Goal: Task Accomplishment & Management: Use online tool/utility

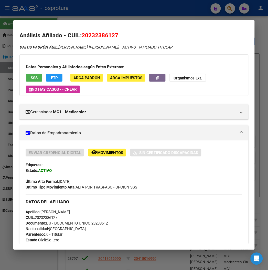
scroll to position [170, 0]
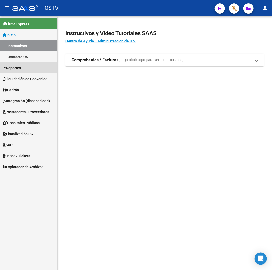
click at [25, 70] on link "Reportes" at bounding box center [28, 67] width 57 height 11
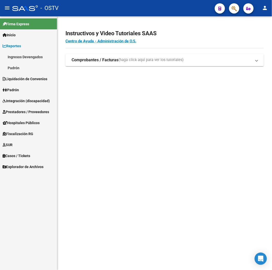
click at [21, 76] on span "Liquidación de Convenios" at bounding box center [25, 79] width 45 height 6
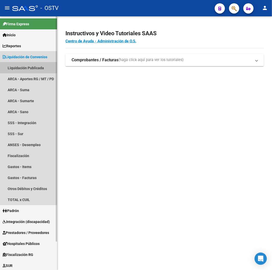
click at [21, 73] on link "Liquidación Publicada" at bounding box center [28, 67] width 57 height 11
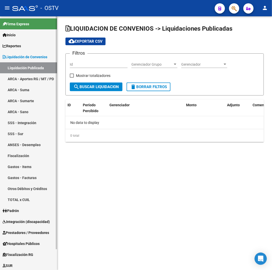
checkbox input "true"
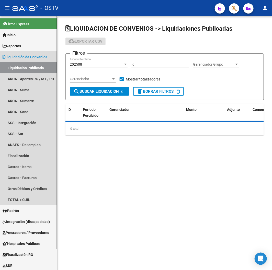
click at [20, 55] on span "Liquidación de Convenios" at bounding box center [25, 57] width 45 height 6
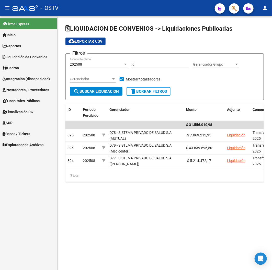
click at [19, 70] on span "Padrón" at bounding box center [11, 68] width 16 height 6
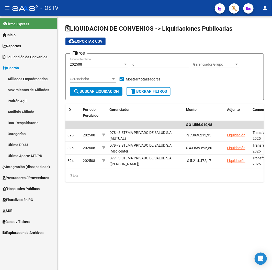
click at [31, 73] on link "Afiliados Empadronados" at bounding box center [28, 78] width 57 height 11
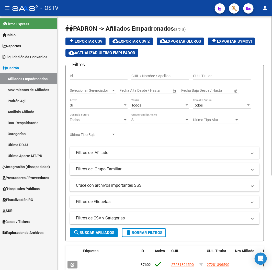
scroll to position [19, 0]
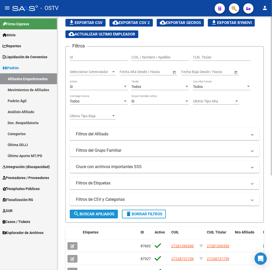
click at [105, 218] on button "search Buscar Afiliados" at bounding box center [94, 214] width 48 height 9
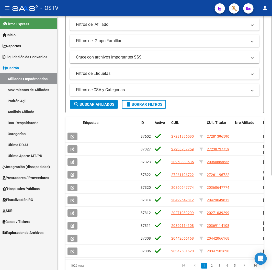
scroll to position [132, 0]
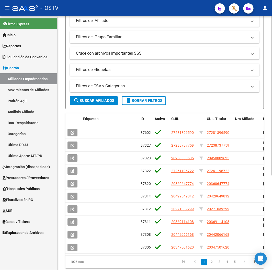
click at [114, 84] on mat-panel-title "Filtros de CSV y Categorias" at bounding box center [161, 86] width 171 height 6
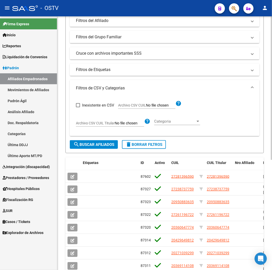
click at [130, 106] on span "Archivo CSV CUIL" at bounding box center [132, 105] width 28 height 4
click at [146, 106] on input "Archivo CSV CUIL" at bounding box center [160, 105] width 29 height 5
type input "C:\fakepath\archivo para filtrar en SAAS.csv"
click at [98, 146] on span "search Buscar Afiliados" at bounding box center [93, 144] width 41 height 5
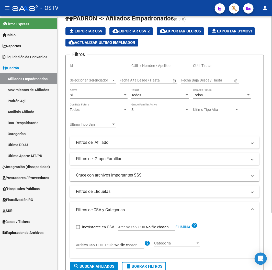
scroll to position [0, 0]
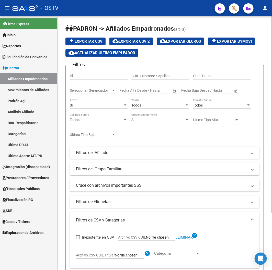
click at [77, 106] on div "Si" at bounding box center [96, 105] width 53 height 4
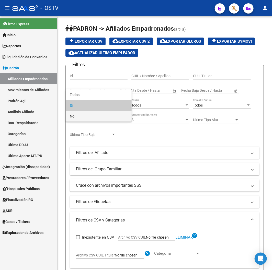
click at [77, 113] on span "No" at bounding box center [99, 116] width 58 height 11
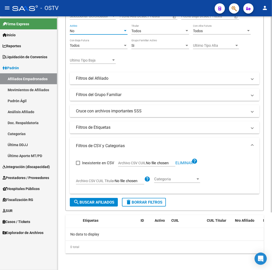
click at [107, 202] on span "search Buscar Afiliados" at bounding box center [93, 202] width 41 height 5
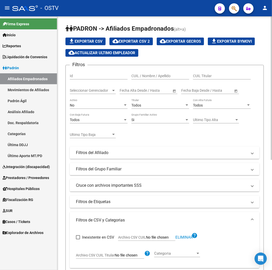
click at [141, 42] on span "cloud_download Exportar CSV 2" at bounding box center [130, 41] width 37 height 5
click at [130, 22] on div "PADRON -> Afiliados Empadronados (alt+a) file_download Exportar CSV cloud_downl…" at bounding box center [164, 238] width 215 height 445
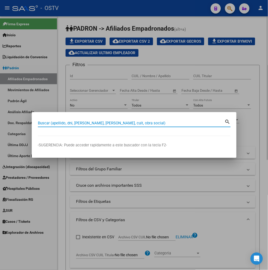
paste input "20393445255"
type input "20393445255"
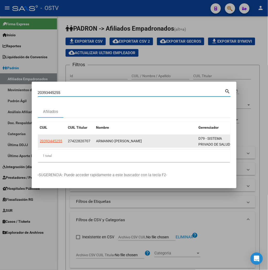
click at [41, 144] on app-link-go-to "20393445255" at bounding box center [51, 141] width 22 height 6
click at [38, 136] on datatable-body-cell "20393445255" at bounding box center [52, 141] width 28 height 13
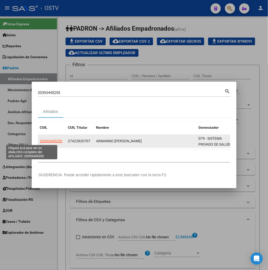
click at [40, 143] on app-link-go-to "20393445255" at bounding box center [51, 141] width 22 height 6
click at [38, 138] on datatable-body-cell "20393445255" at bounding box center [52, 141] width 28 height 13
click at [40, 141] on span "20393445255" at bounding box center [51, 141] width 22 height 4
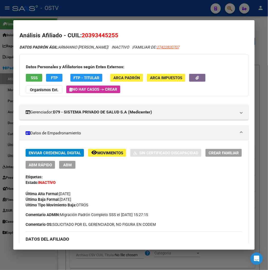
click at [91, 154] on mat-icon "remove_red_eye" at bounding box center [94, 153] width 6 height 6
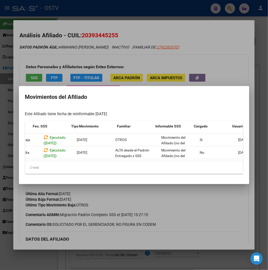
scroll to position [0, 84]
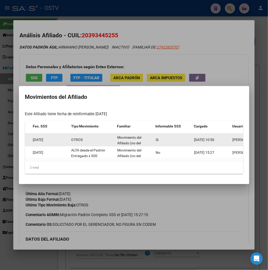
click at [232, 139] on span "[PERSON_NAME]" at bounding box center [245, 140] width 27 height 4
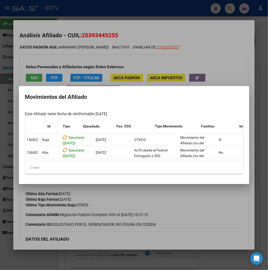
scroll to position [0, 0]
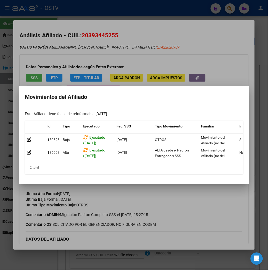
click at [112, 35] on div at bounding box center [134, 135] width 268 height 270
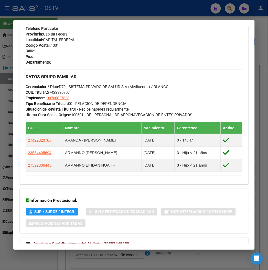
scroll to position [284, 0]
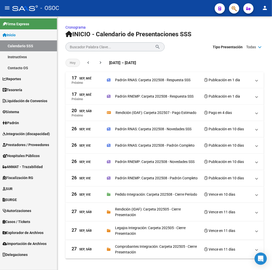
click at [22, 118] on link "Padrón" at bounding box center [28, 122] width 57 height 11
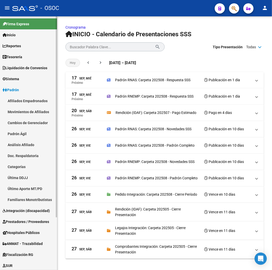
click at [25, 98] on link "Afiliados Empadronados" at bounding box center [28, 100] width 57 height 11
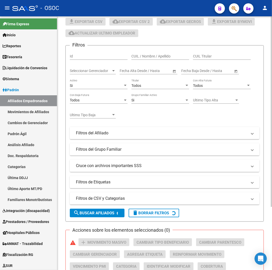
scroll to position [85, 0]
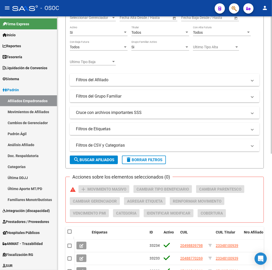
click at [91, 143] on mat-panel-title "Filtros de CSV y Categorias" at bounding box center [161, 146] width 171 height 6
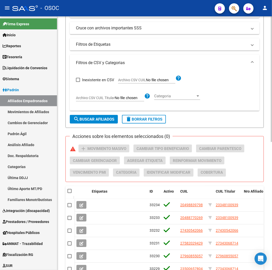
scroll to position [170, 0]
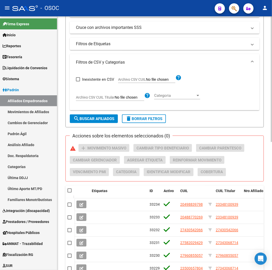
click at [135, 120] on span "delete Borrar Filtros" at bounding box center [143, 119] width 37 height 5
click at [127, 82] on label "Archivo CSV CUIL" at bounding box center [146, 80] width 57 height 6
click at [146, 82] on input "Archivo CSV CUIL" at bounding box center [160, 79] width 29 height 5
type input "C:\fakepath\archivo para filtrar en SAAS.csv"
click at [90, 119] on span "search Buscar Afiliados" at bounding box center [93, 119] width 41 height 5
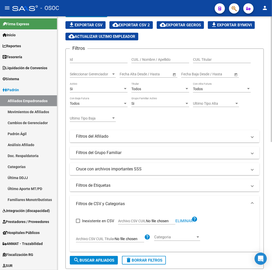
scroll to position [28, 0]
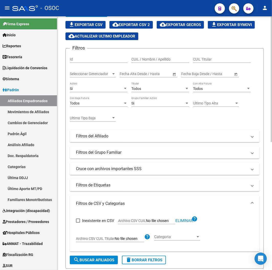
click at [95, 89] on div "Si" at bounding box center [96, 89] width 53 height 4
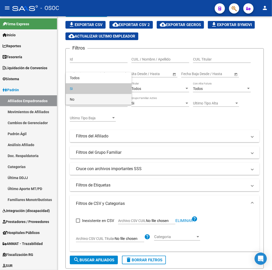
click at [91, 101] on span "No" at bounding box center [99, 99] width 58 height 11
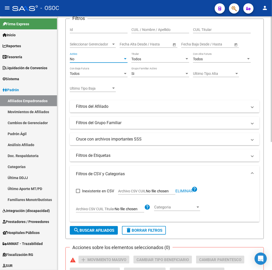
scroll to position [142, 0]
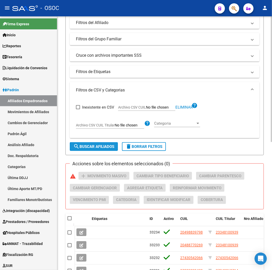
click at [91, 150] on button "search Buscar Afiliados" at bounding box center [94, 146] width 48 height 9
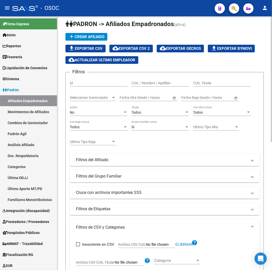
scroll to position [0, 0]
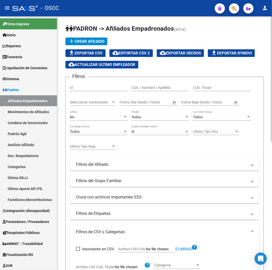
click at [134, 55] on span "cloud_download Exportar CSV 2" at bounding box center [130, 53] width 37 height 5
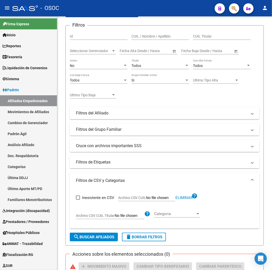
scroll to position [32, 0]
